Goal: Task Accomplishment & Management: Manage account settings

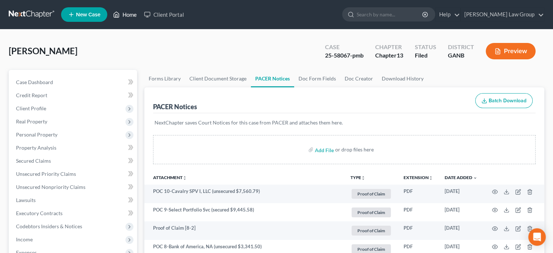
click at [131, 16] on link "Home" at bounding box center [124, 14] width 31 height 13
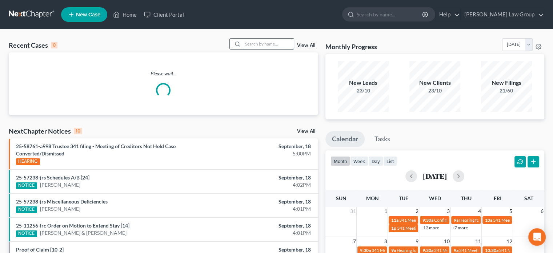
click at [260, 45] on input "search" at bounding box center [268, 44] width 51 height 11
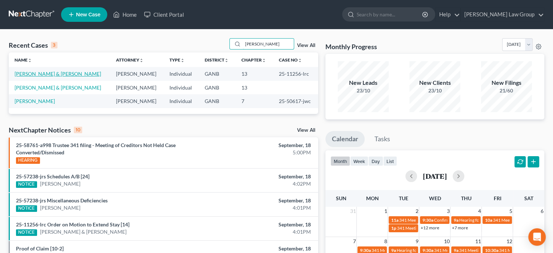
type input "[PERSON_NAME]"
click at [37, 71] on link "[PERSON_NAME] & [PERSON_NAME]" at bounding box center [58, 74] width 87 height 6
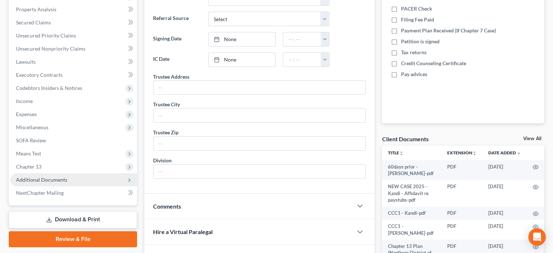
scroll to position [146, 0]
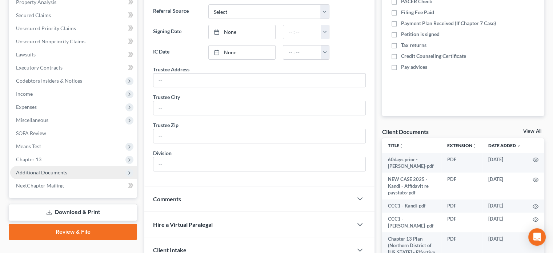
click at [39, 172] on span "Additional Documents" at bounding box center [41, 172] width 51 height 6
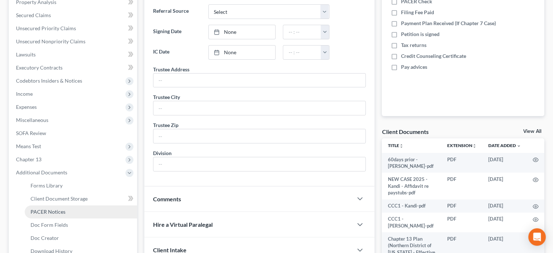
click at [57, 211] on span "PACER Notices" at bounding box center [48, 211] width 35 height 6
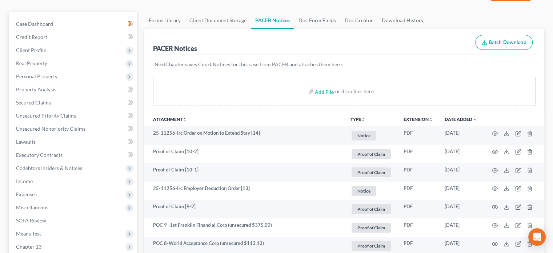
scroll to position [73, 0]
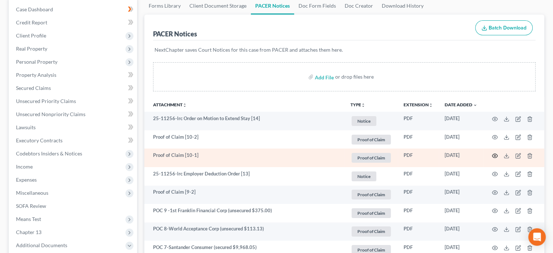
click at [497, 155] on icon "button" at bounding box center [495, 156] width 6 height 6
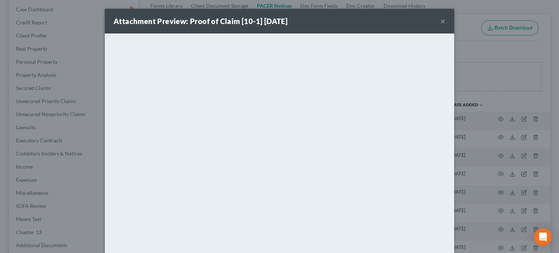
click at [441, 21] on button "×" at bounding box center [442, 21] width 5 height 9
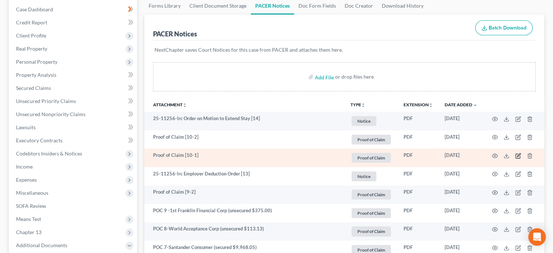
click at [518, 155] on icon "button" at bounding box center [518, 156] width 6 height 6
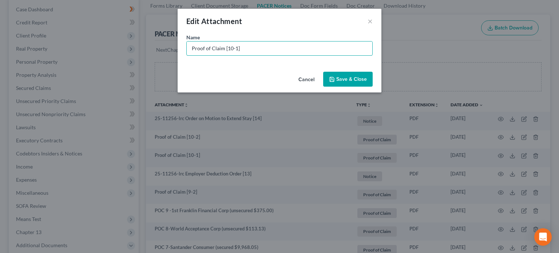
drag, startPoint x: 246, startPoint y: 50, endPoint x: 0, endPoint y: 31, distance: 247.0
click at [0, 31] on div "Edit Attachment × Name * Proof of Claim [10-1] Cancel Save & Close" at bounding box center [279, 126] width 559 height 253
type input "POC 10-Truist Bank (unsecured $362.98)"
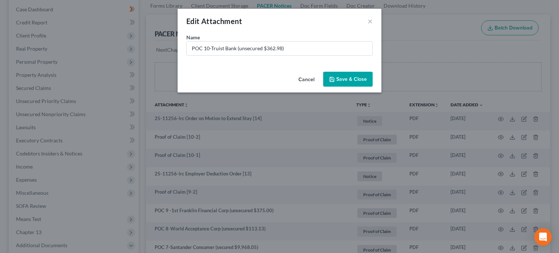
click at [345, 79] on span "Save & Close" at bounding box center [351, 79] width 31 height 6
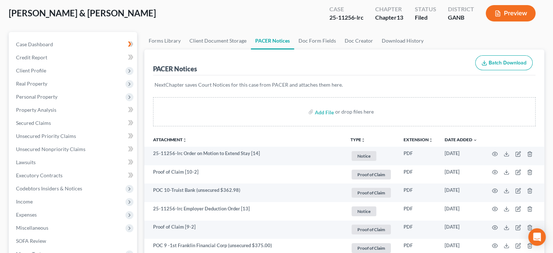
scroll to position [0, 0]
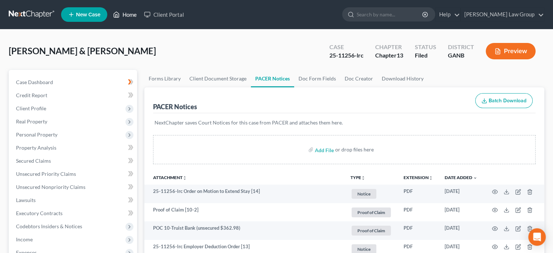
click at [130, 17] on link "Home" at bounding box center [124, 14] width 31 height 13
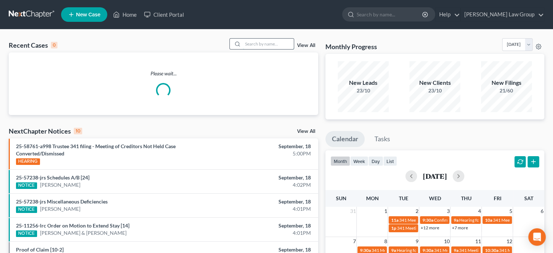
click at [244, 41] on input "search" at bounding box center [268, 44] width 51 height 11
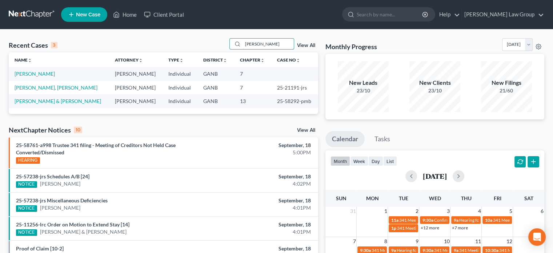
type input "[PERSON_NAME]"
click at [48, 102] on link "[PERSON_NAME] & [PERSON_NAME]" at bounding box center [58, 101] width 87 height 6
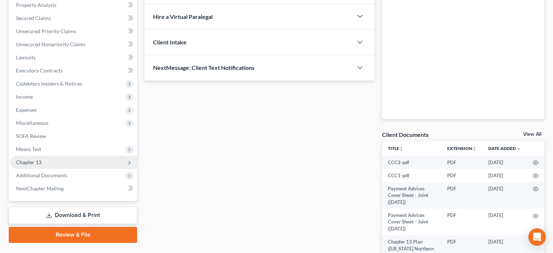
scroll to position [146, 0]
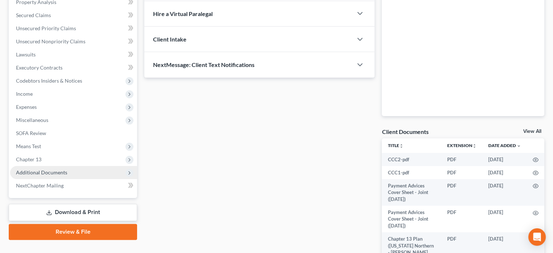
click at [31, 172] on span "Additional Documents" at bounding box center [41, 172] width 51 height 6
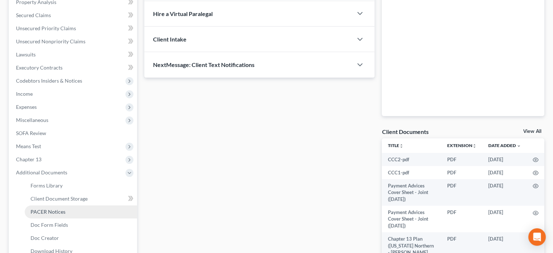
click at [39, 214] on span "PACER Notices" at bounding box center [48, 211] width 35 height 6
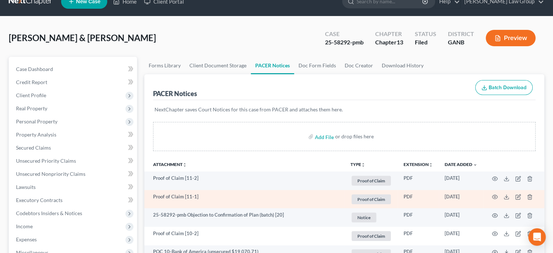
scroll to position [36, 0]
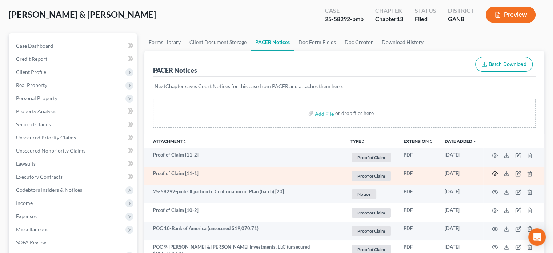
click at [494, 172] on icon "button" at bounding box center [495, 174] width 6 height 6
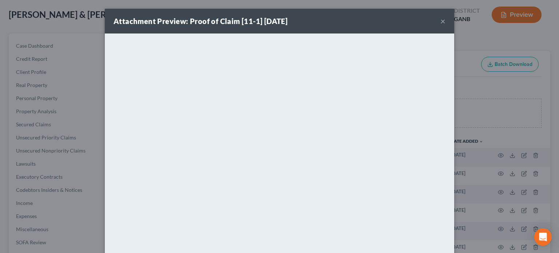
click at [441, 20] on button "×" at bounding box center [442, 21] width 5 height 9
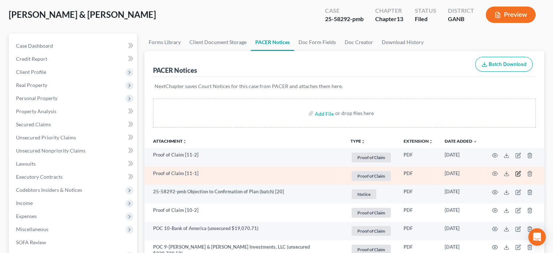
click at [518, 173] on icon "button" at bounding box center [518, 174] width 6 height 6
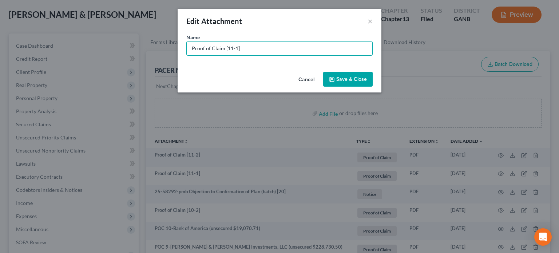
drag, startPoint x: 259, startPoint y: 51, endPoint x: 0, endPoint y: 22, distance: 260.3
click at [0, 22] on div "Edit Attachment × Name * Proof of Claim [11-1] Cancel Save & Close" at bounding box center [279, 126] width 559 height 253
type input "POC 11-FC Marketplace, LLC (unsecured $32,119.28)"
click at [336, 79] on button "Save & Close" at bounding box center [347, 79] width 49 height 15
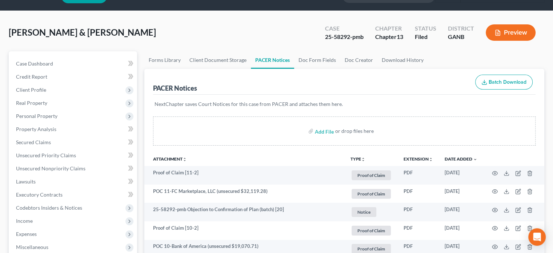
scroll to position [0, 0]
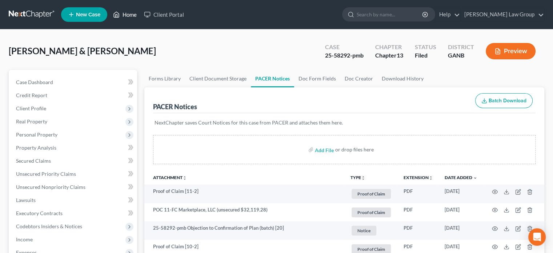
click at [109, 8] on link "Home" at bounding box center [124, 14] width 31 height 13
